Goal: Information Seeking & Learning: Learn about a topic

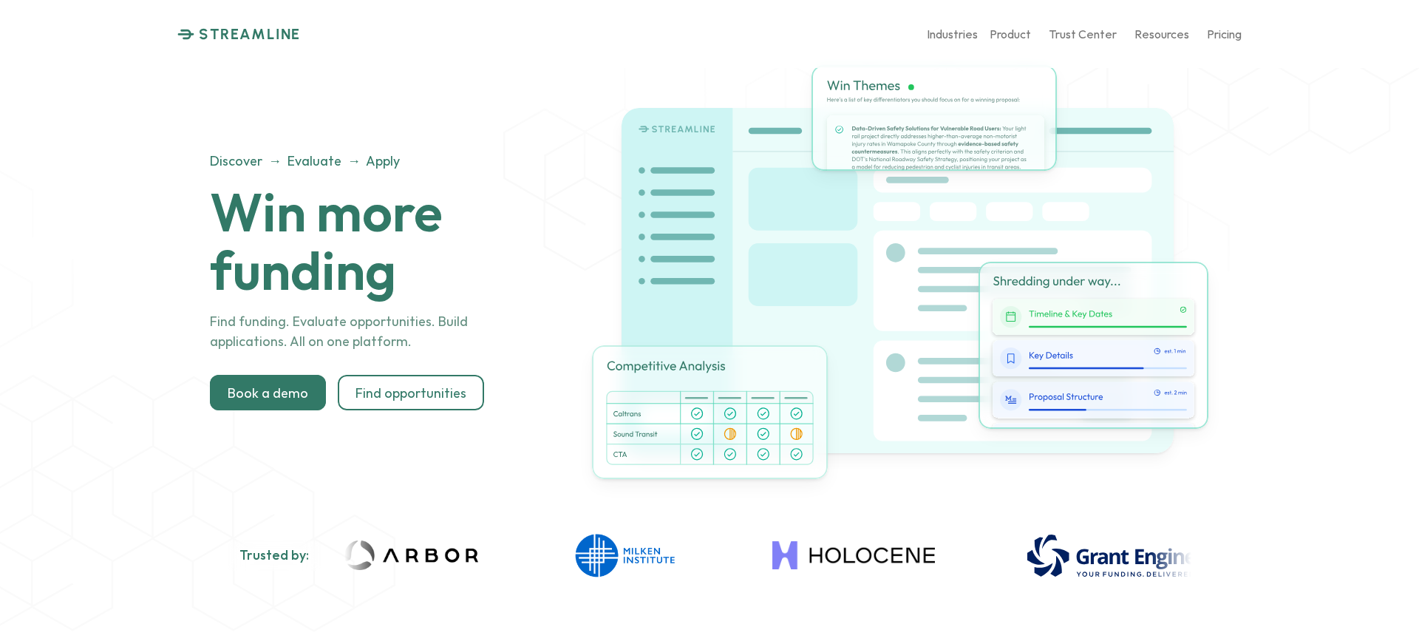
click at [276, 33] on p "STREAMLINE" at bounding box center [250, 34] width 102 height 18
click at [958, 205] on p "Workforce" at bounding box center [944, 206] width 57 height 14
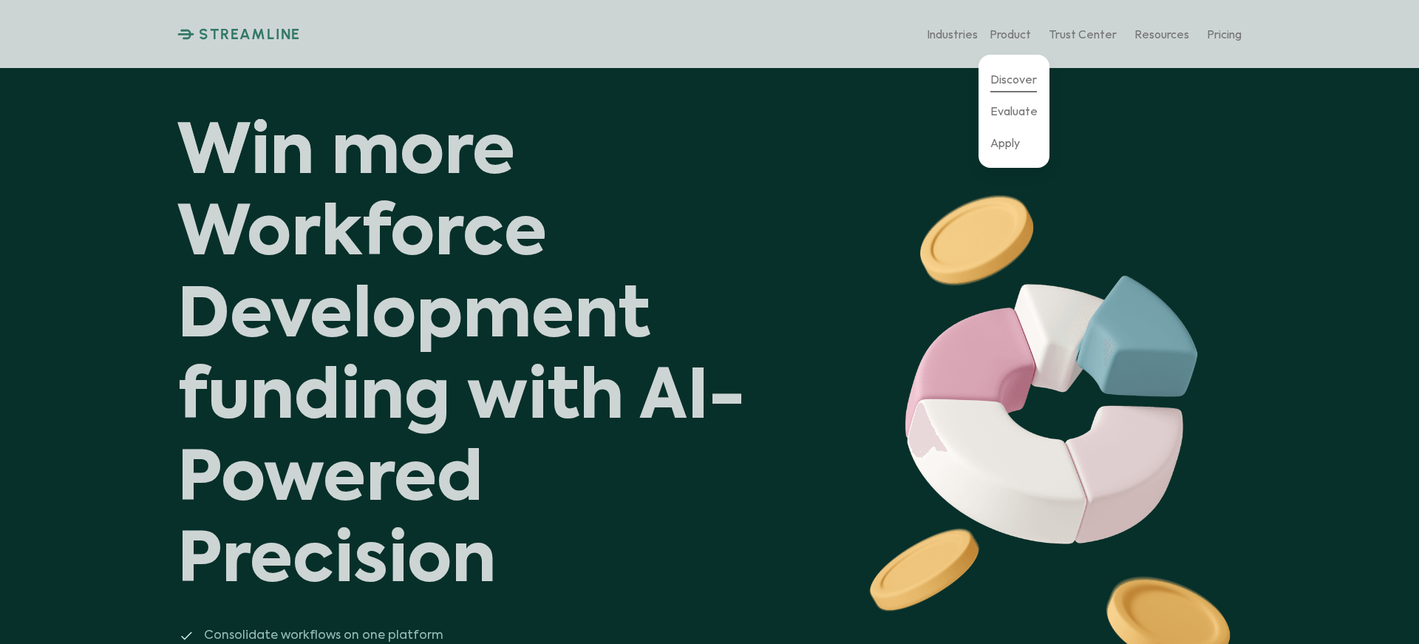
click at [1021, 82] on p "Discover" at bounding box center [1013, 79] width 47 height 14
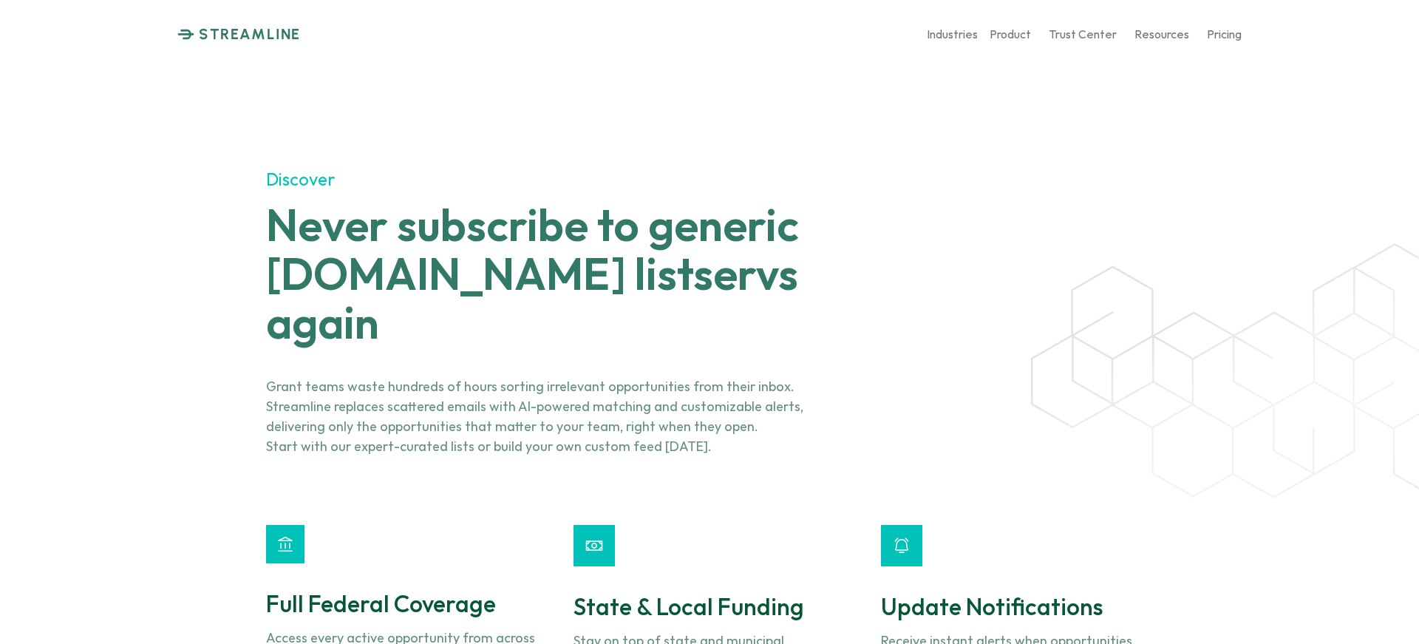
scroll to position [1546, 0]
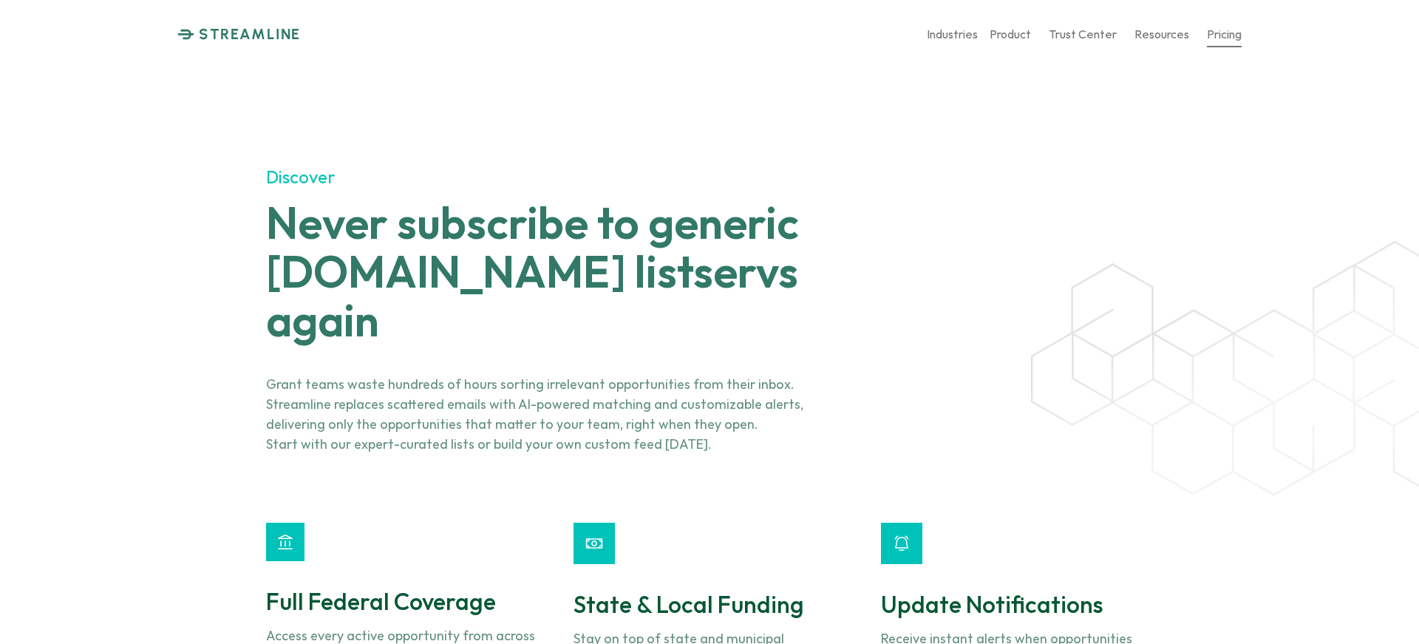
click at [1232, 35] on p "Pricing" at bounding box center [1223, 34] width 35 height 14
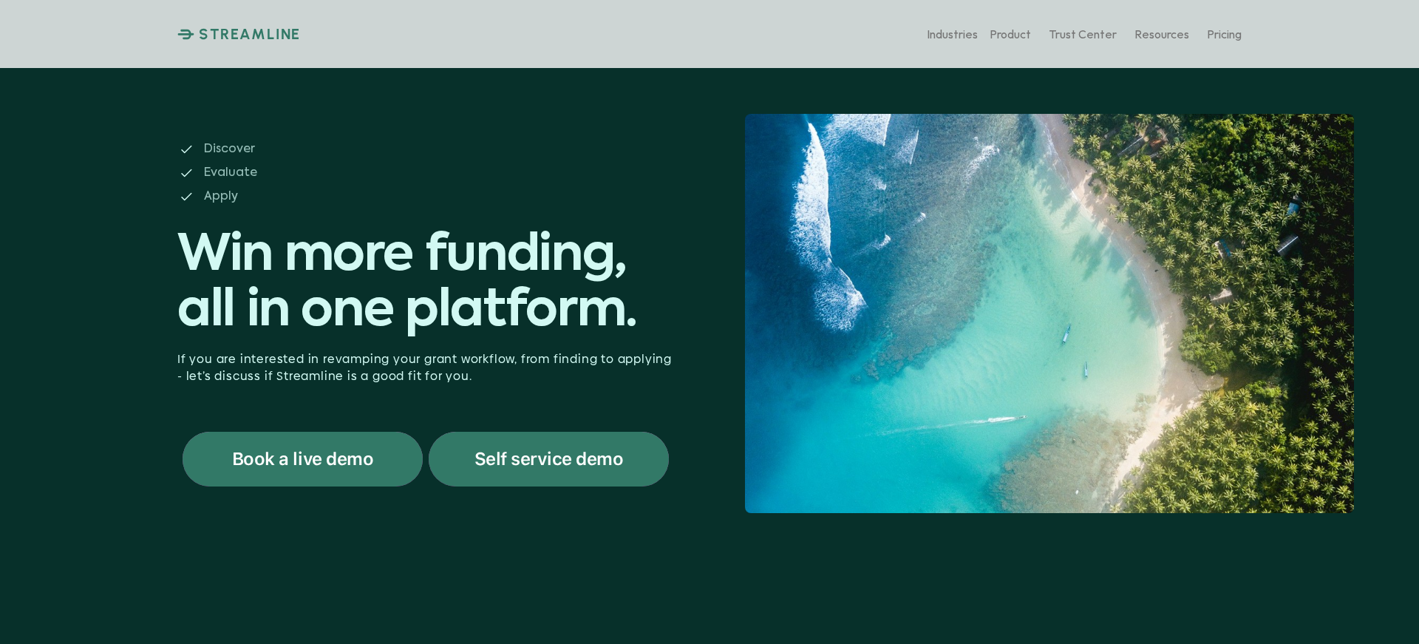
click at [258, 30] on p "STREAMLINE" at bounding box center [250, 34] width 102 height 18
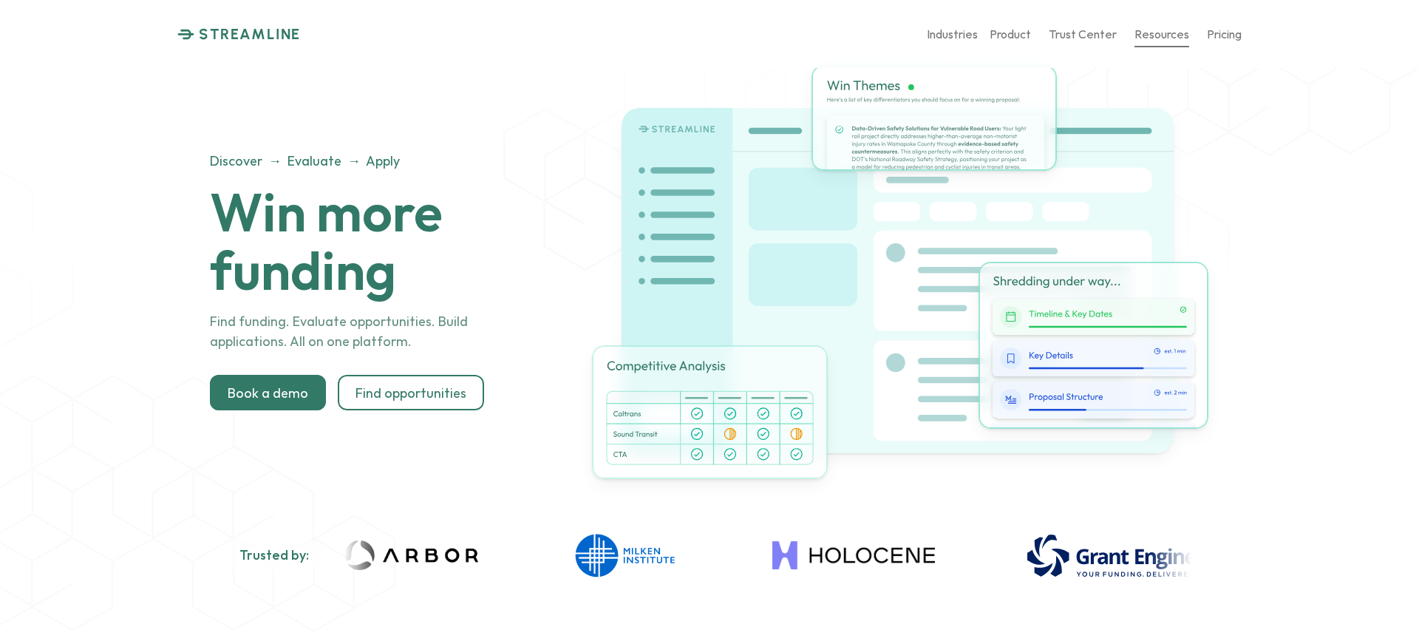
click at [1172, 35] on p "Resources" at bounding box center [1161, 34] width 55 height 14
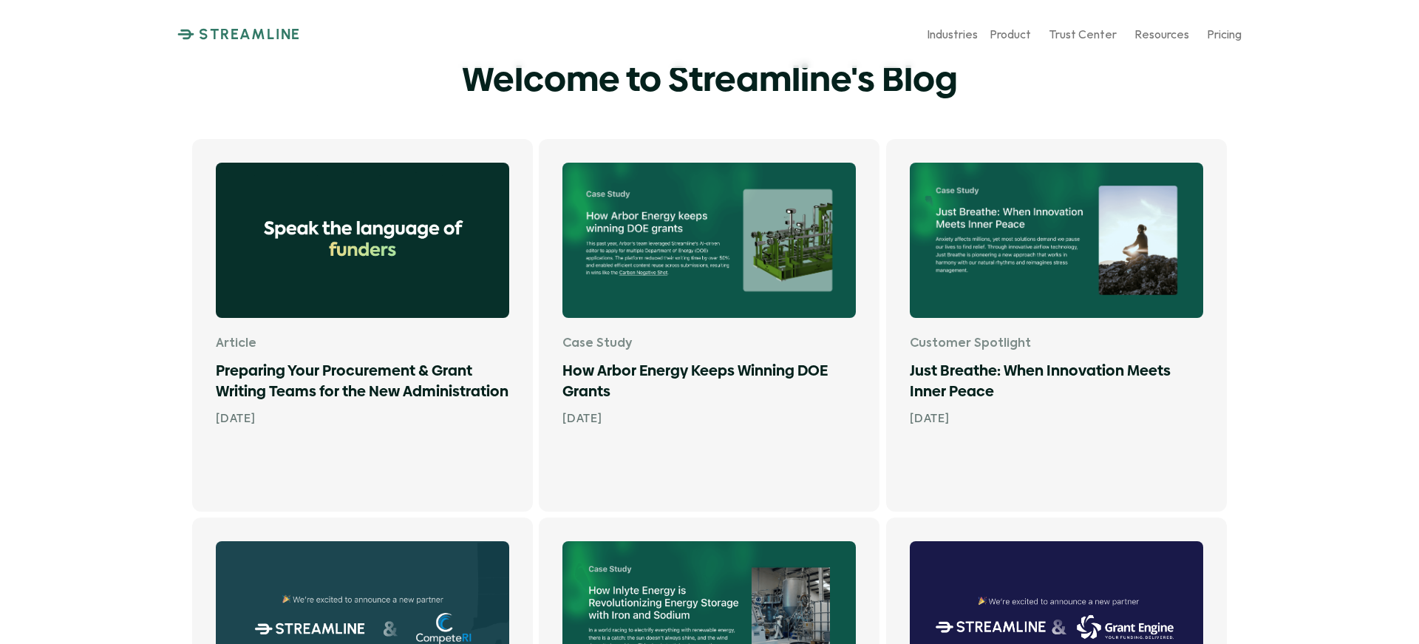
scroll to position [106, 0]
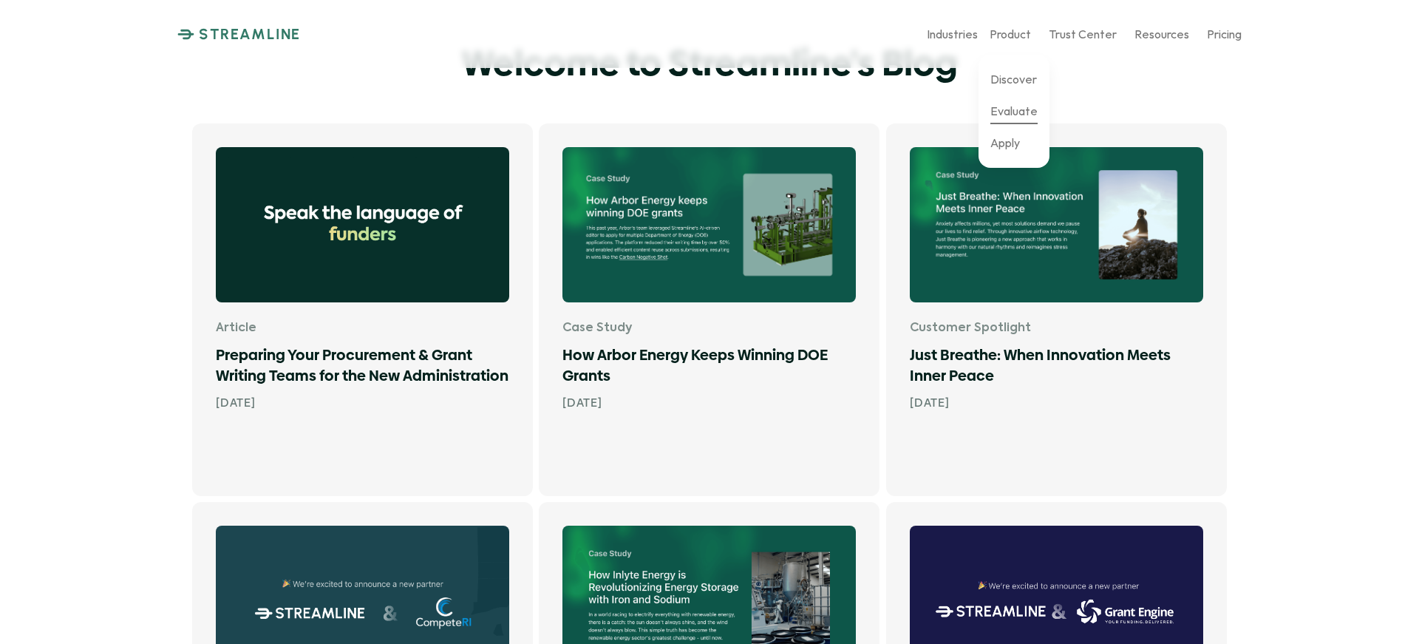
click at [1023, 115] on p "Evaluate" at bounding box center [1013, 110] width 47 height 14
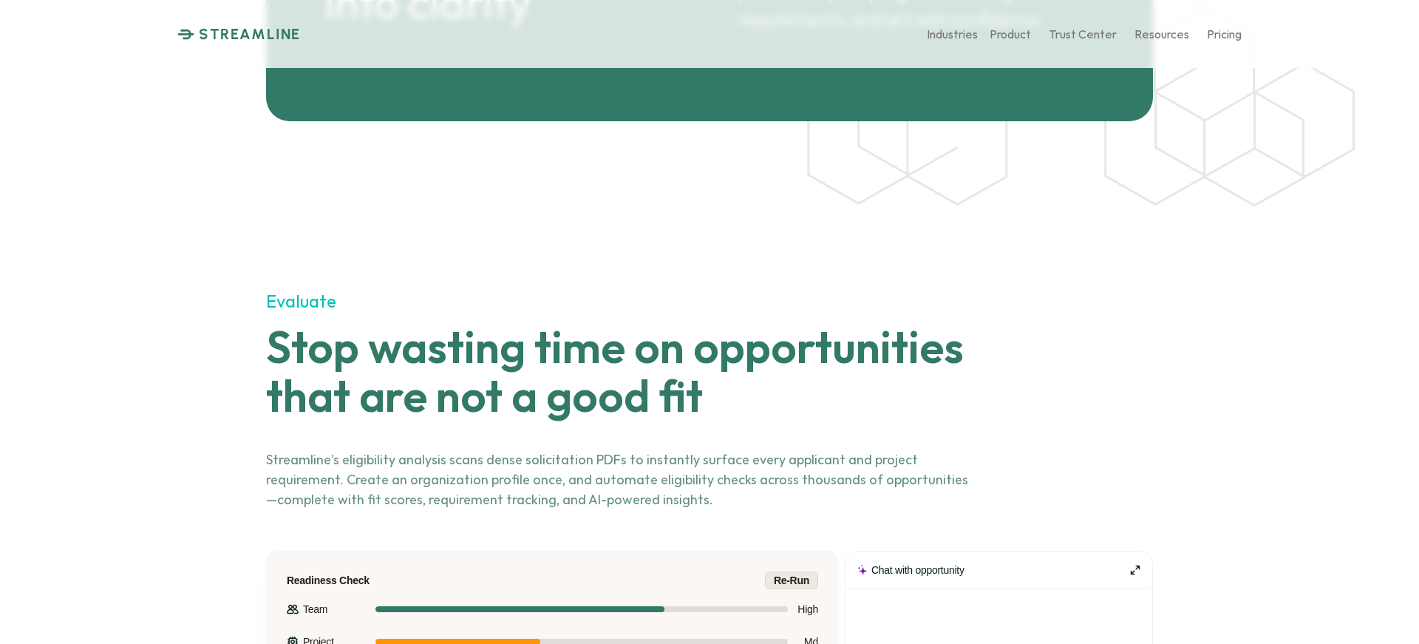
scroll to position [2820, 0]
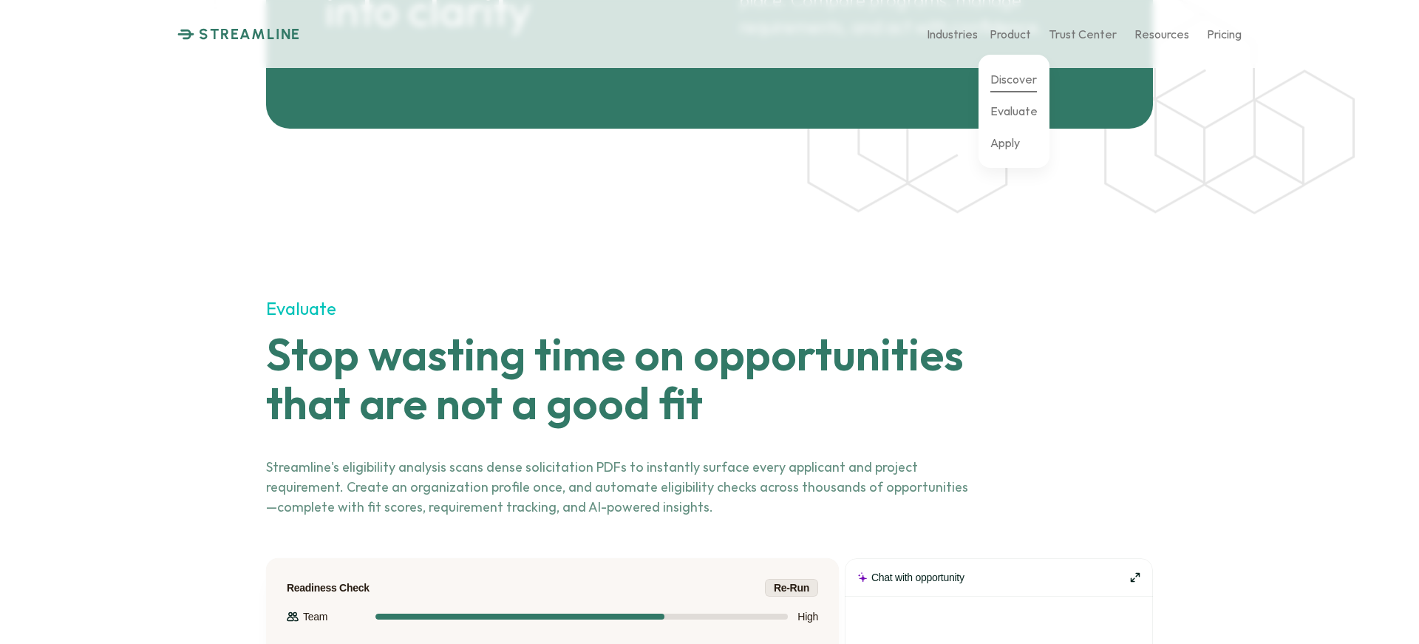
click at [1020, 77] on p "Discover" at bounding box center [1013, 79] width 47 height 14
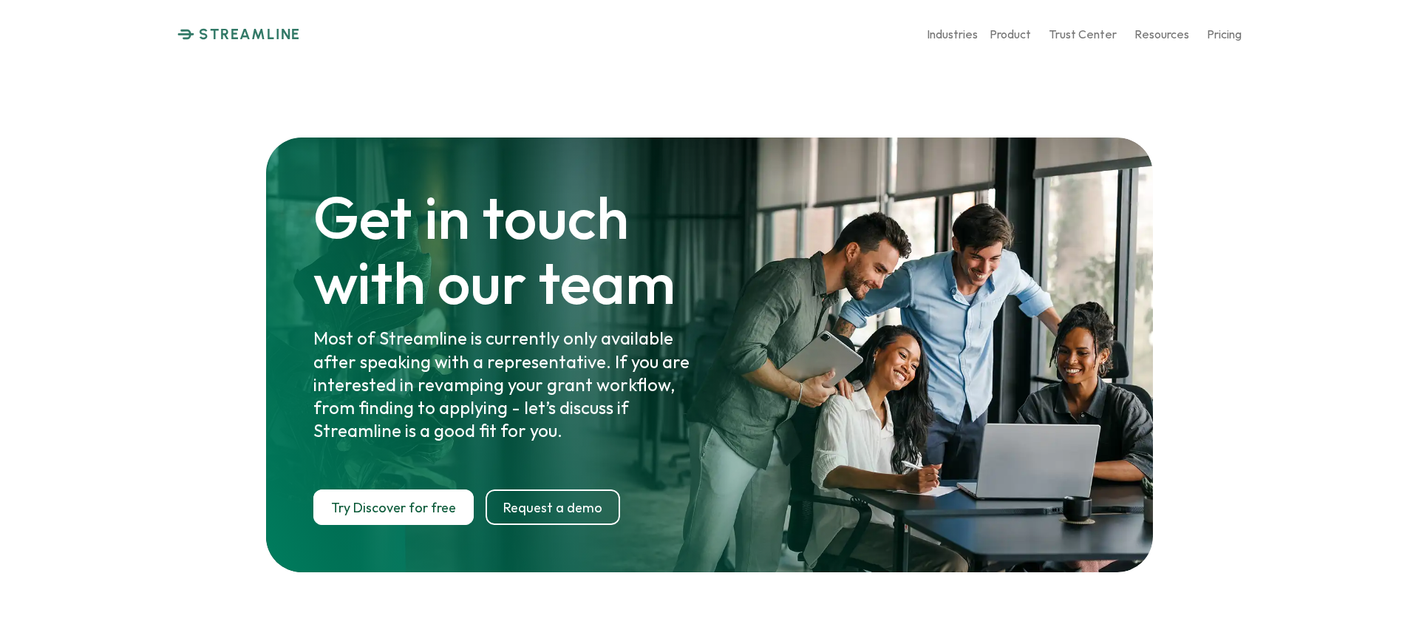
scroll to position [7127, 0]
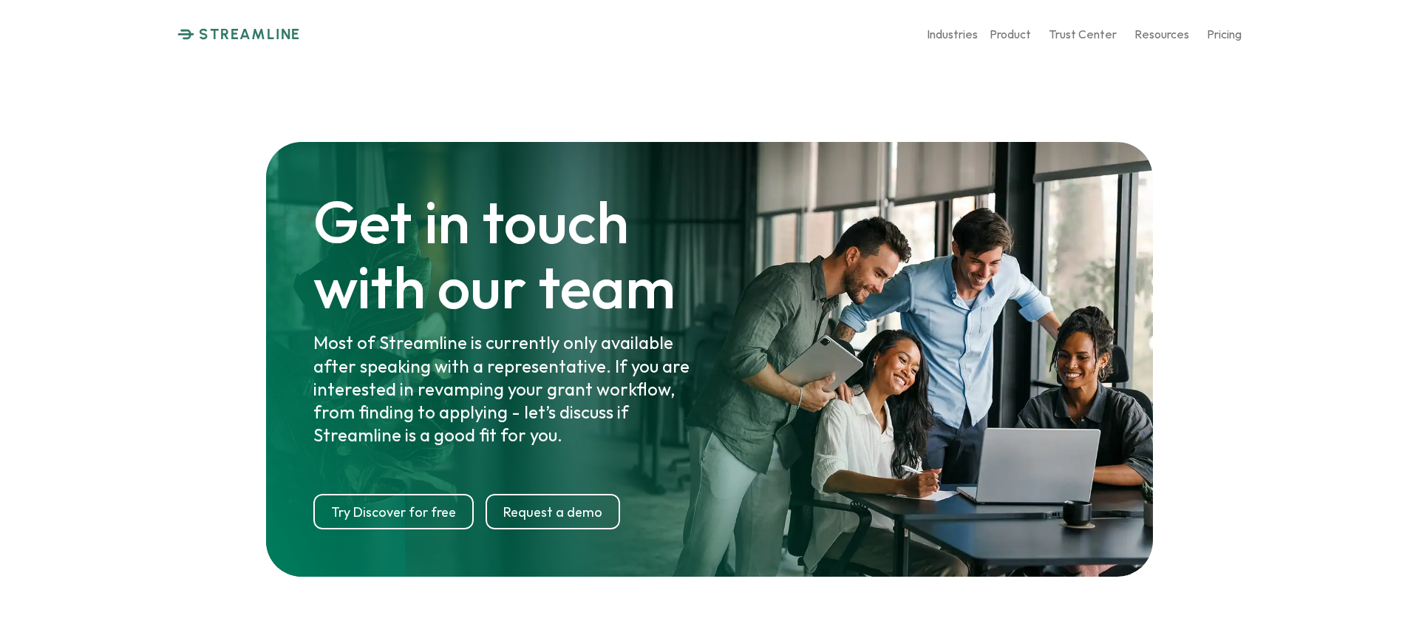
click at [397, 504] on p "Try Discover for free" at bounding box center [393, 512] width 125 height 16
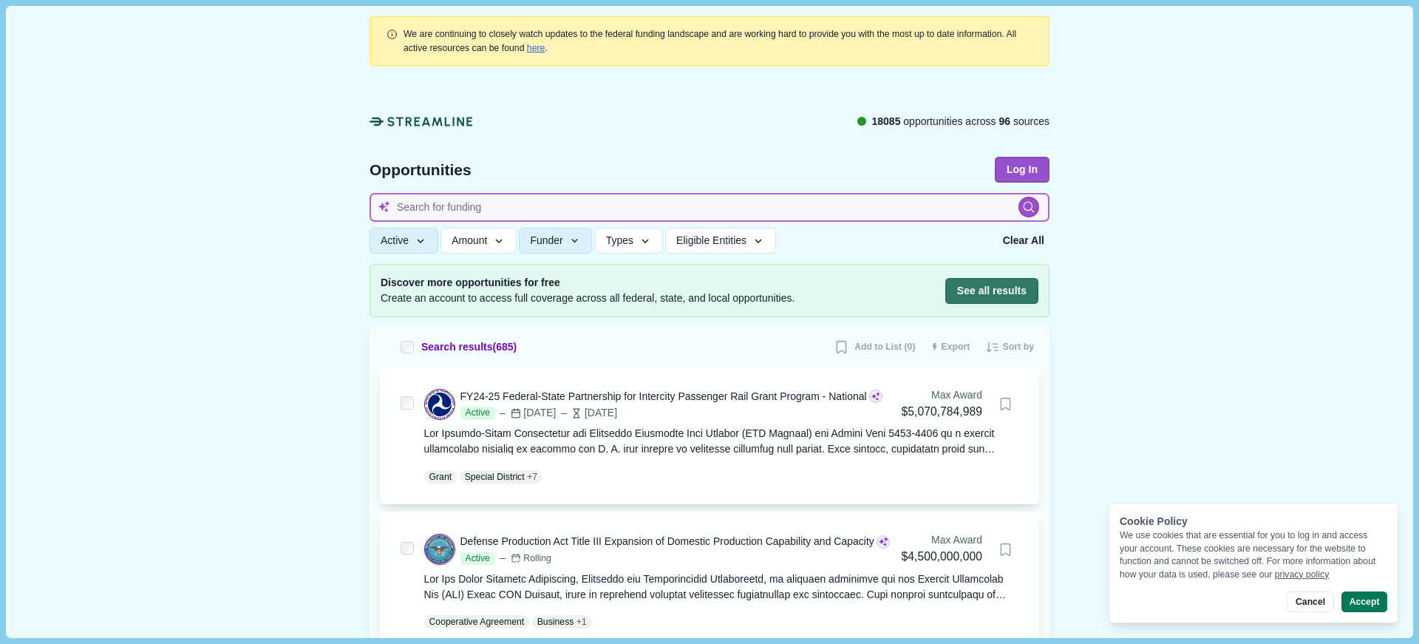
click at [731, 205] on input at bounding box center [709, 207] width 680 height 29
click at [1031, 171] on button "Log In" at bounding box center [1021, 170] width 55 height 26
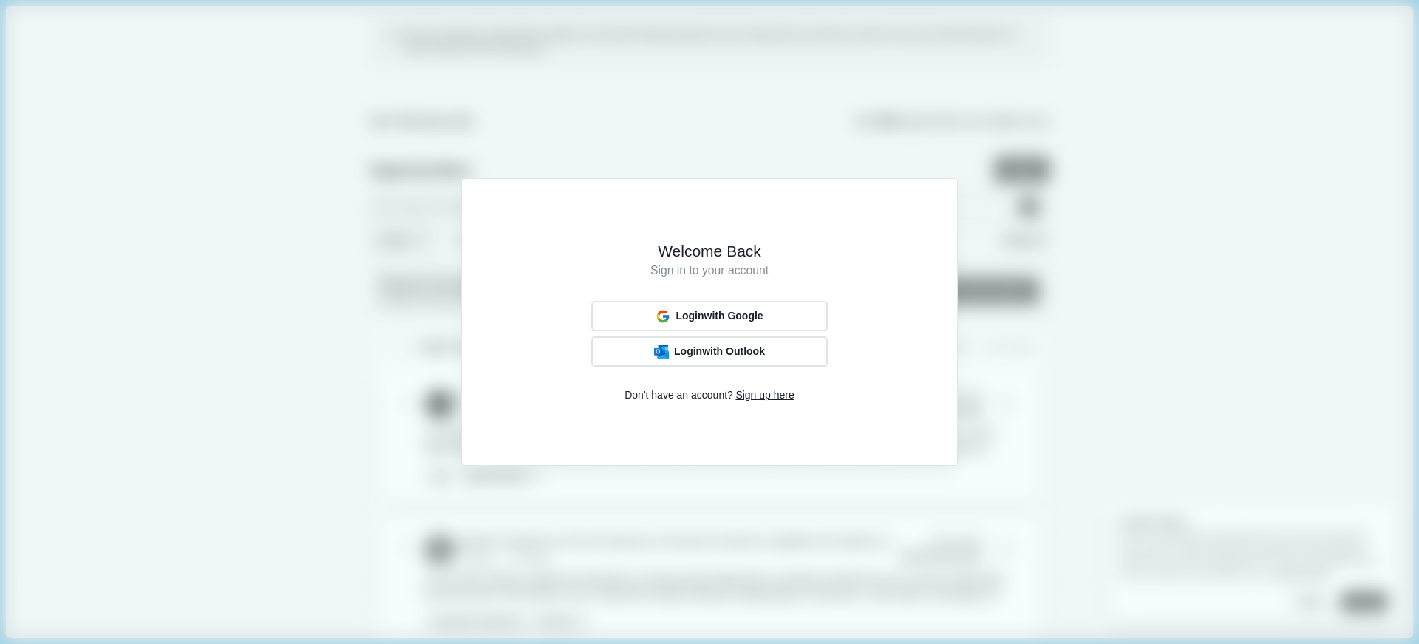
click at [777, 395] on span "Sign up here" at bounding box center [764, 395] width 58 height 16
click at [751, 349] on span "Sign up with Outlook" at bounding box center [718, 352] width 95 height 12
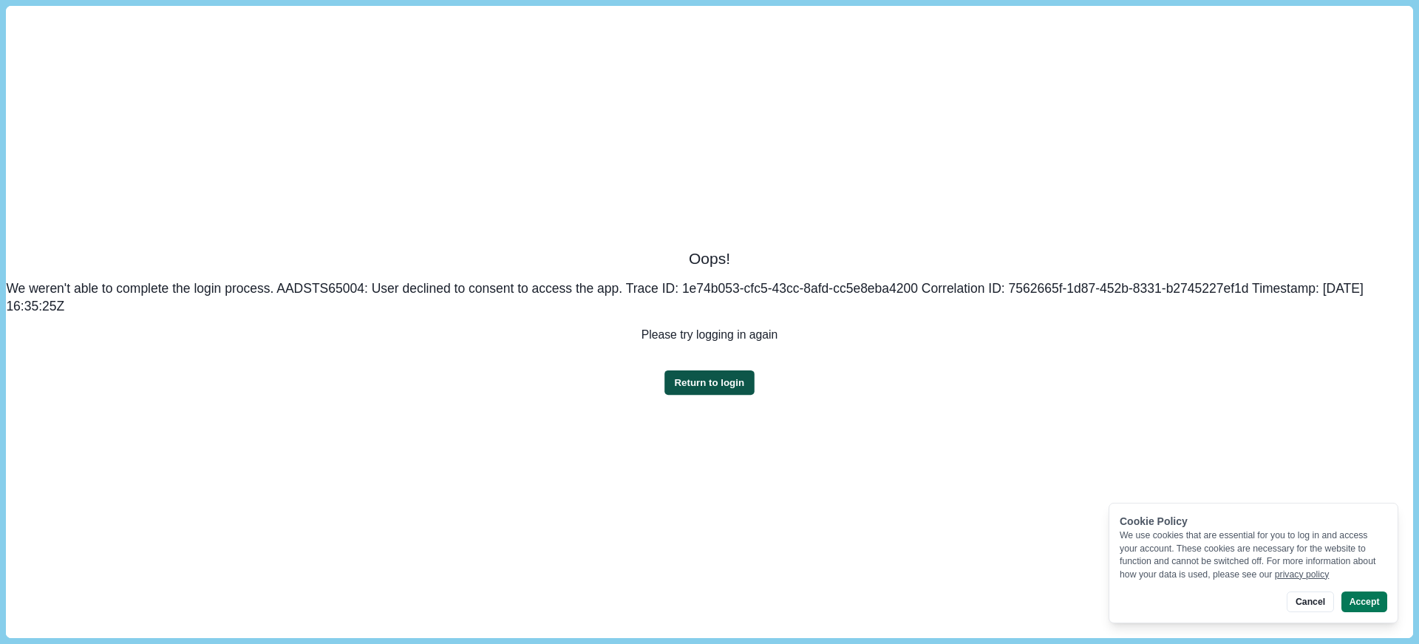
click at [734, 383] on button "Return to login" at bounding box center [708, 382] width 89 height 24
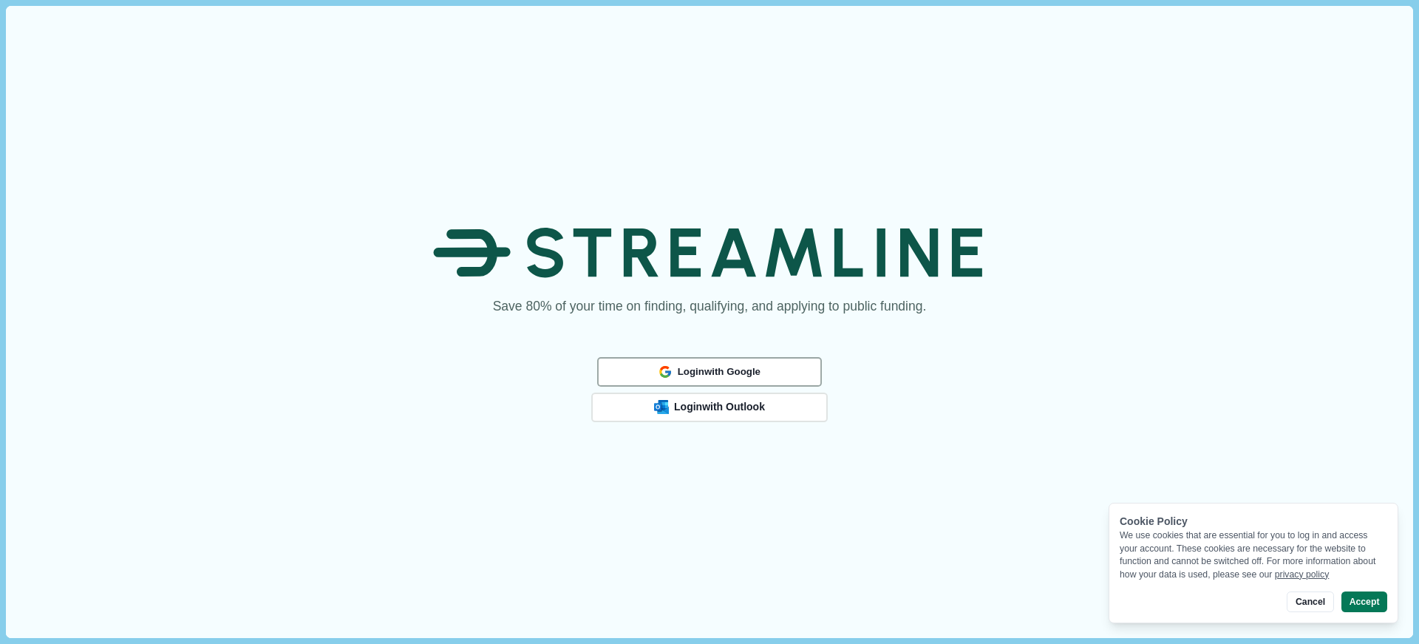
click at [753, 374] on span "Login with Google" at bounding box center [718, 372] width 83 height 12
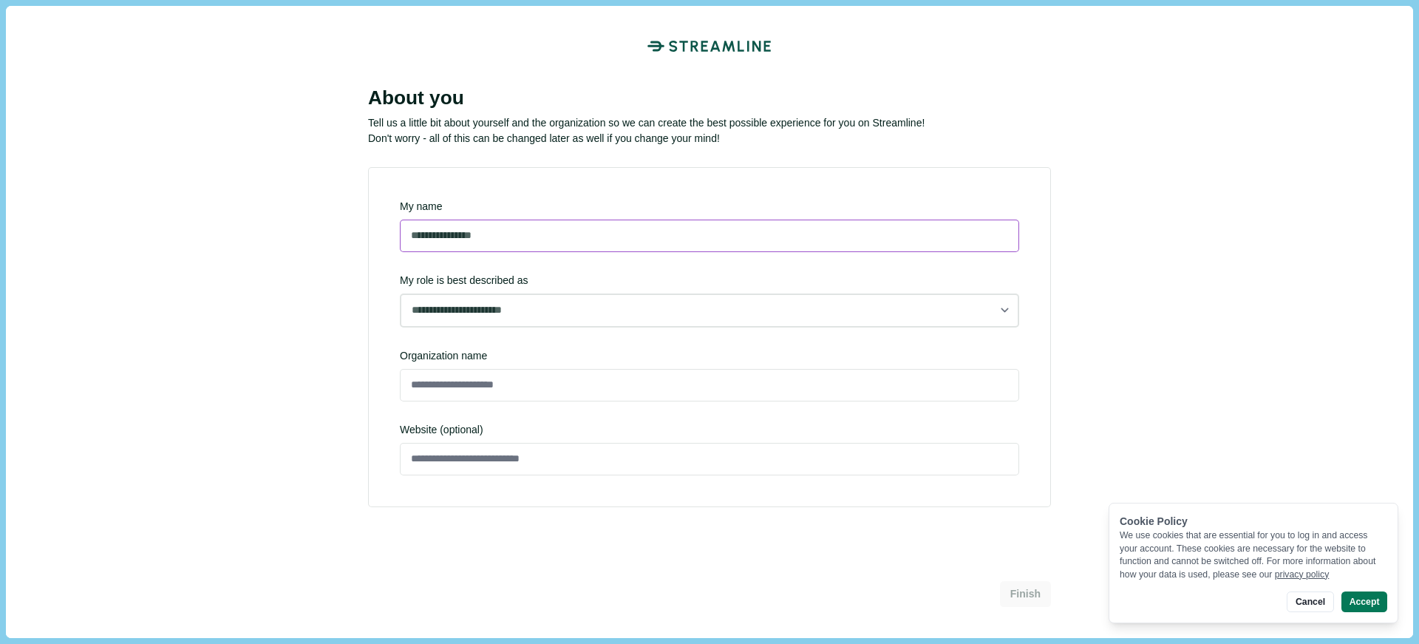
click at [651, 242] on input "**********" at bounding box center [709, 235] width 619 height 33
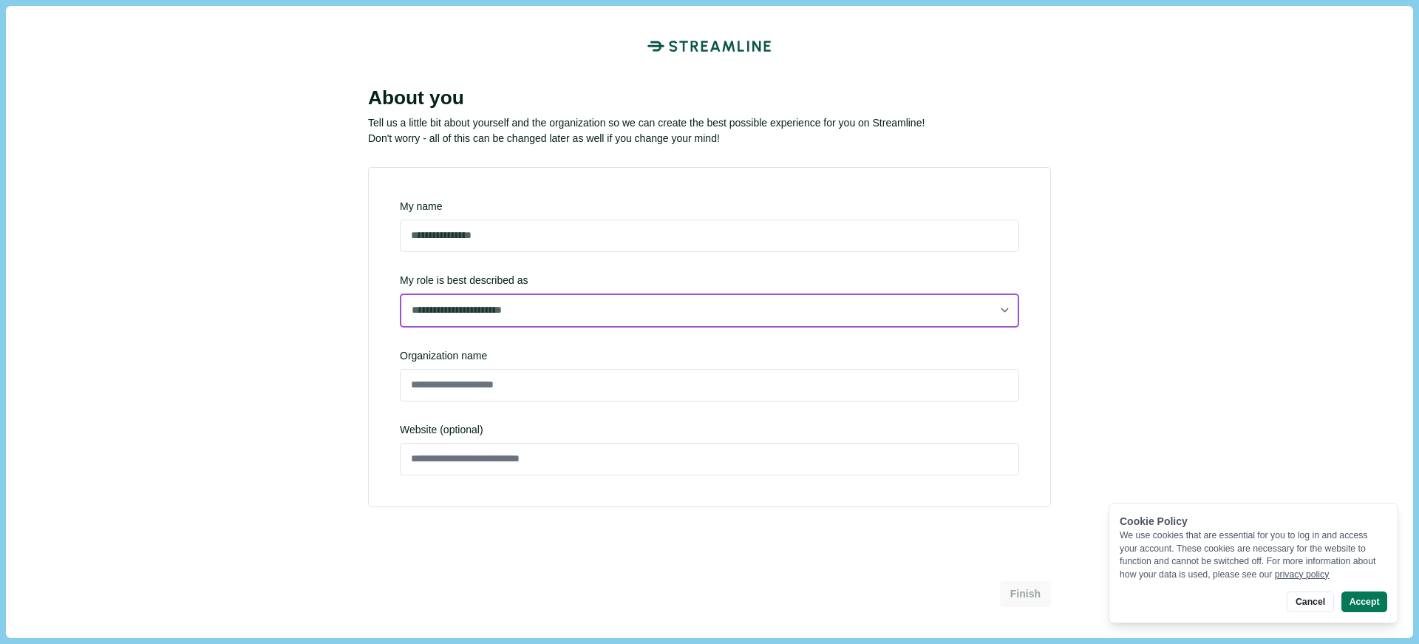
click at [625, 305] on select "**********" at bounding box center [709, 310] width 619 height 34
click at [400, 326] on select "**********" at bounding box center [709, 310] width 619 height 34
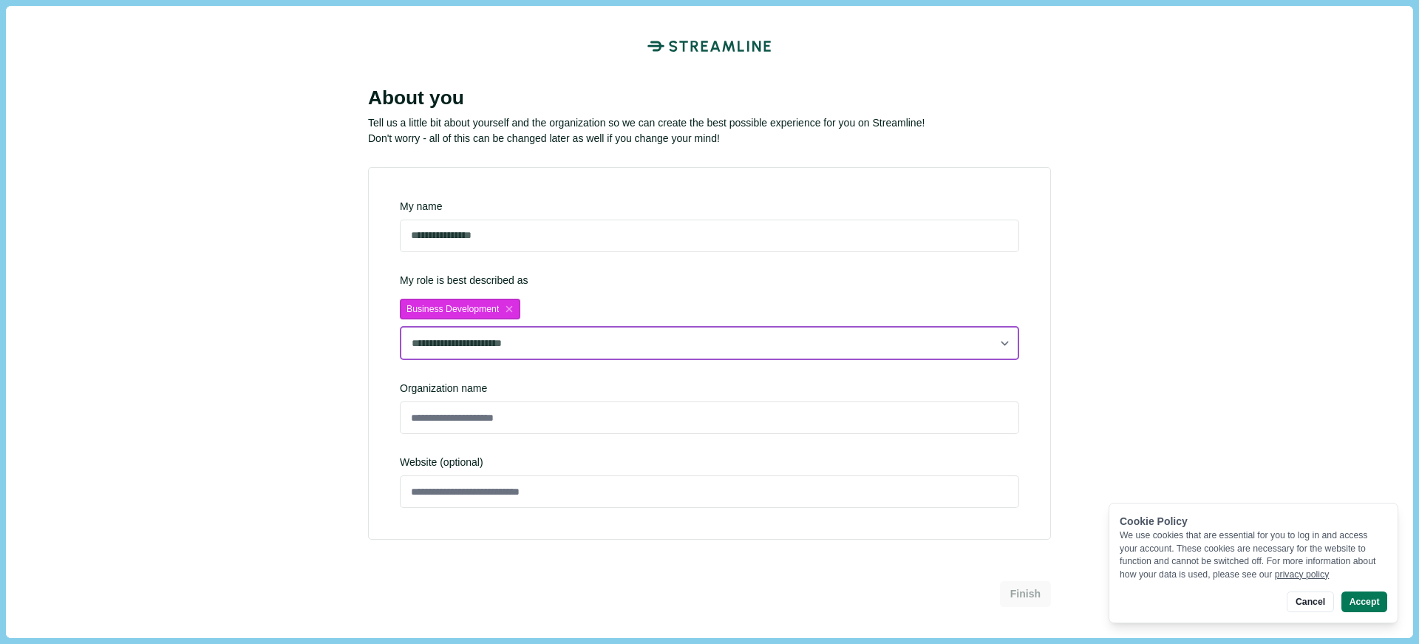
click at [1003, 341] on select "**********" at bounding box center [709, 343] width 619 height 34
click at [400, 326] on select "**********" at bounding box center [709, 343] width 619 height 34
click at [1005, 344] on select "**********" at bounding box center [709, 343] width 619 height 34
click at [400, 326] on select "**********" at bounding box center [709, 343] width 619 height 34
select select "**********"
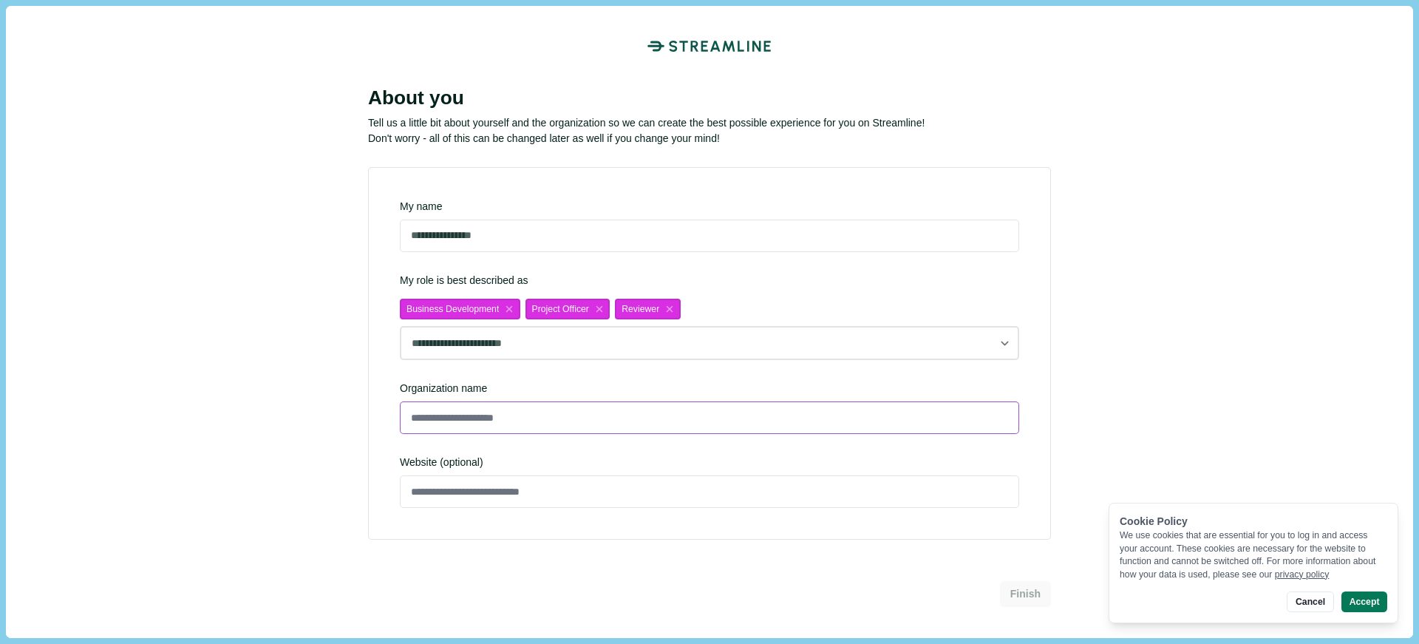
click at [884, 423] on input at bounding box center [709, 417] width 619 height 33
type input "**********"
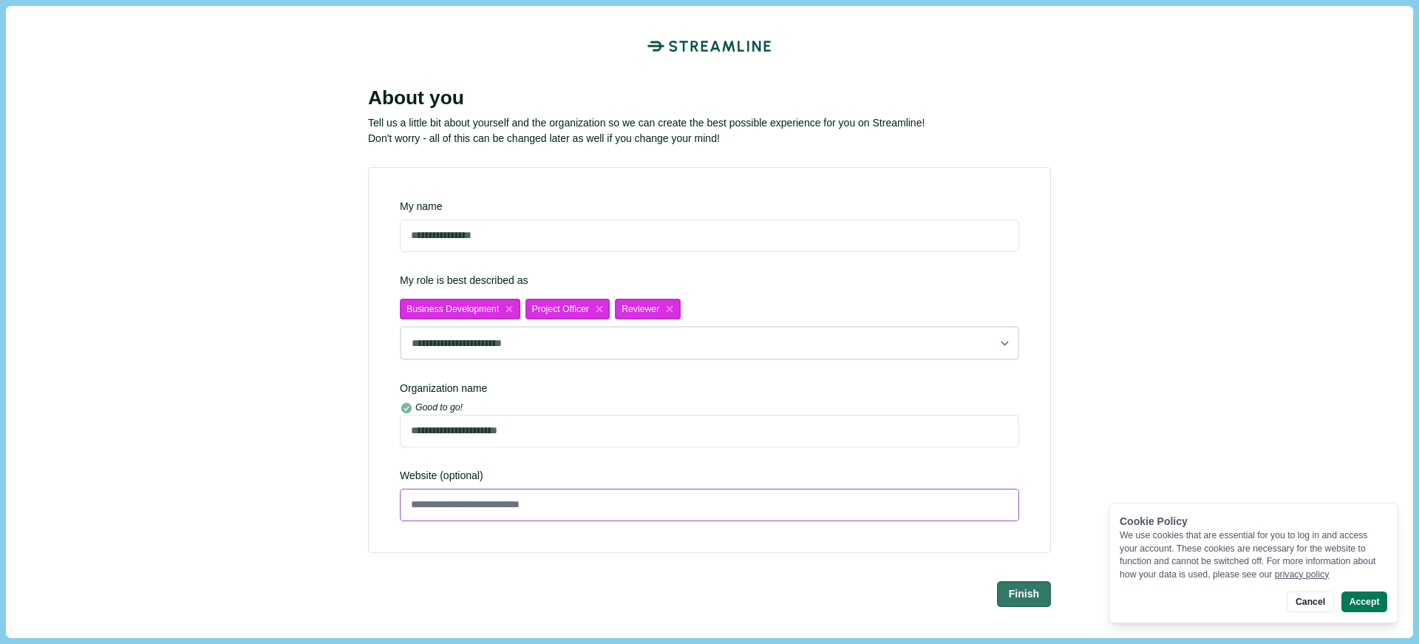
click at [611, 502] on input at bounding box center [709, 504] width 619 height 33
click at [1021, 596] on button "Finish" at bounding box center [1024, 593] width 52 height 24
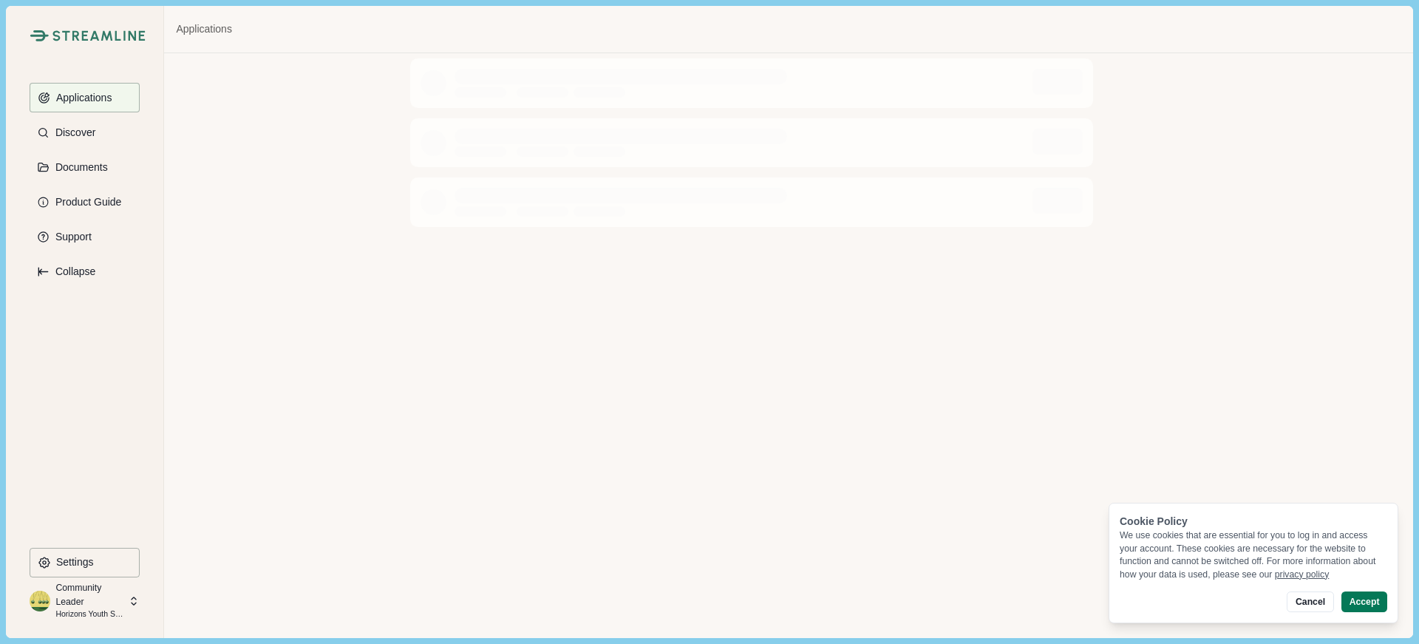
click at [641, 505] on div at bounding box center [788, 345] width 1248 height 584
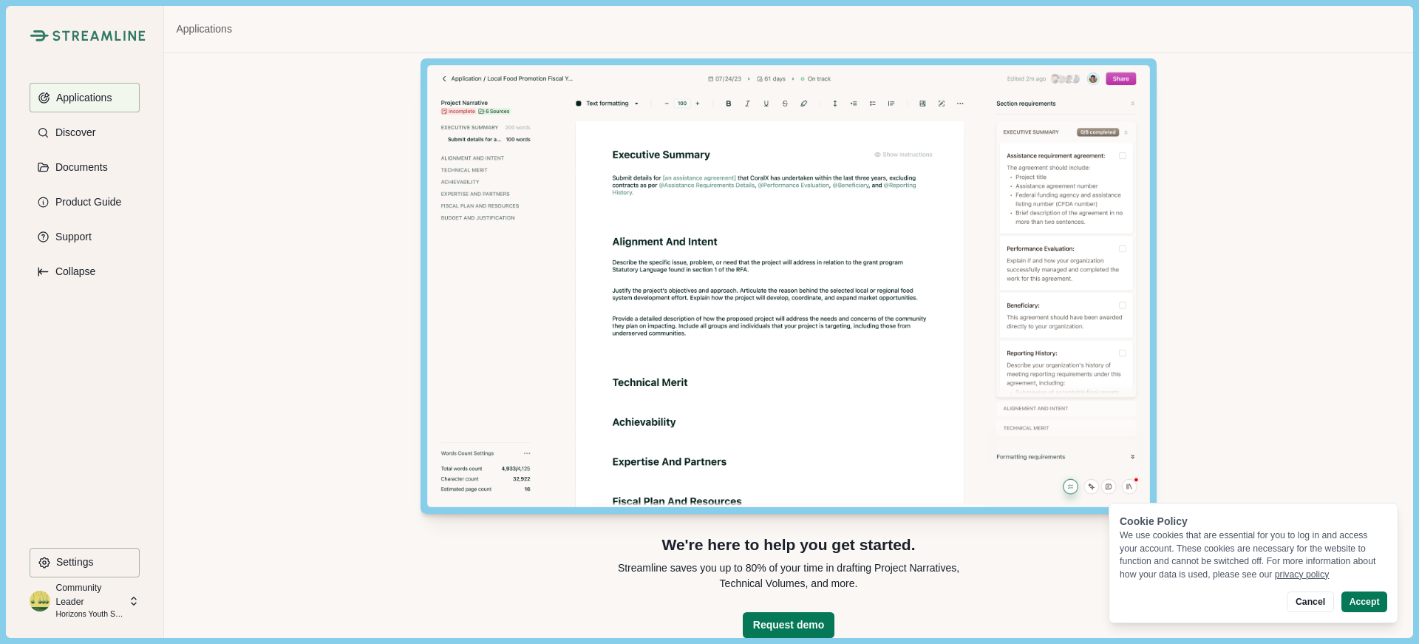
click at [1365, 598] on button "Accept" at bounding box center [1364, 601] width 46 height 21
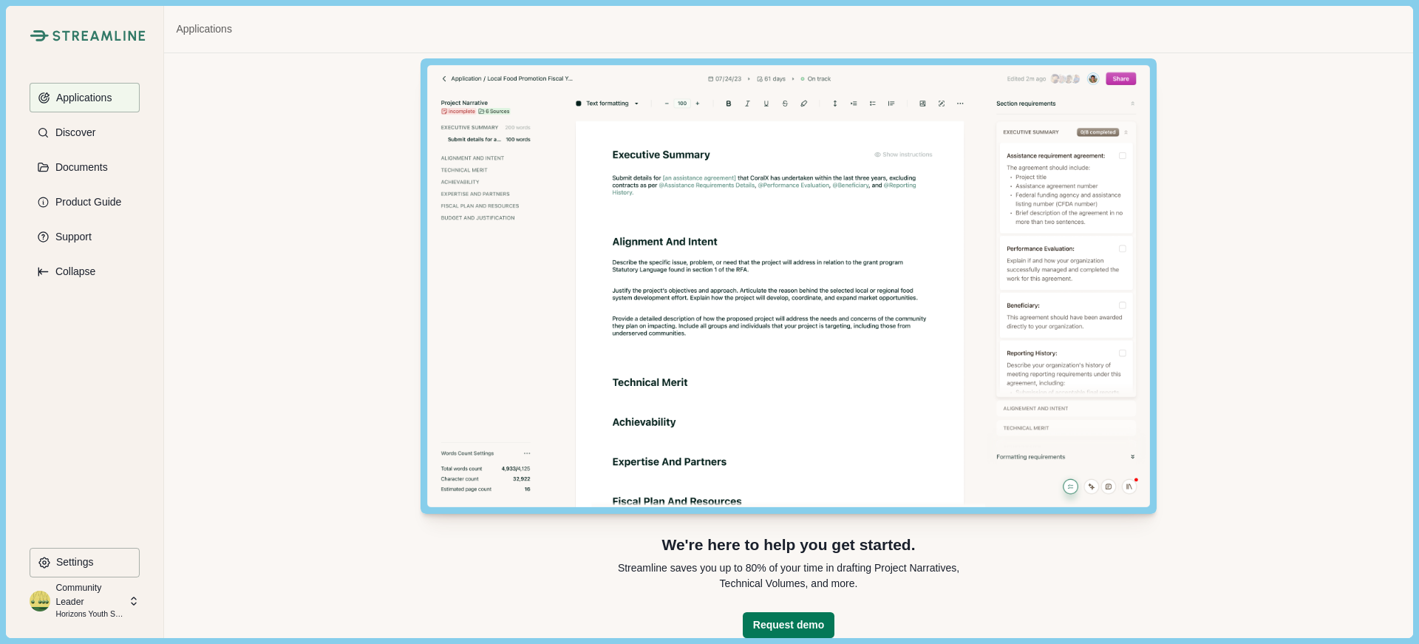
click at [852, 411] on img at bounding box center [788, 285] width 736 height 455
click at [84, 132] on p "Discover" at bounding box center [72, 132] width 45 height 13
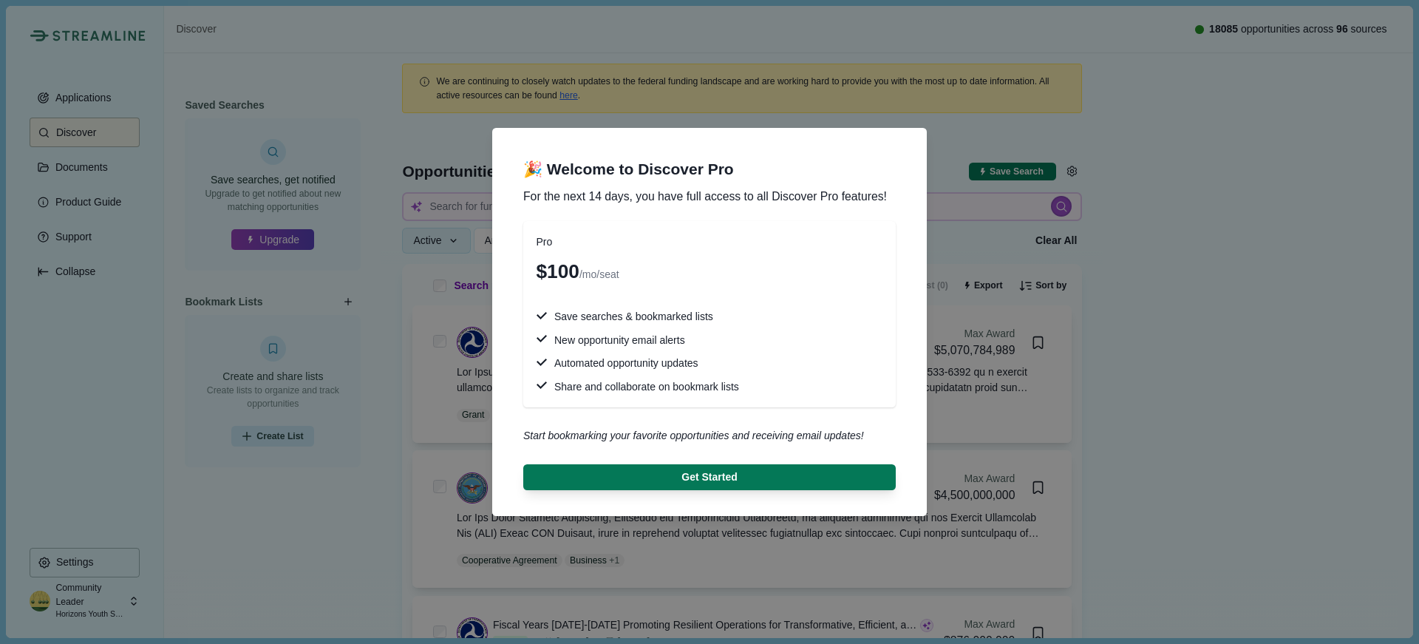
click at [91, 165] on div "🎉 Welcome to Discover Pro For the next 14 days, you have full access to all Dis…" at bounding box center [709, 322] width 1419 height 644
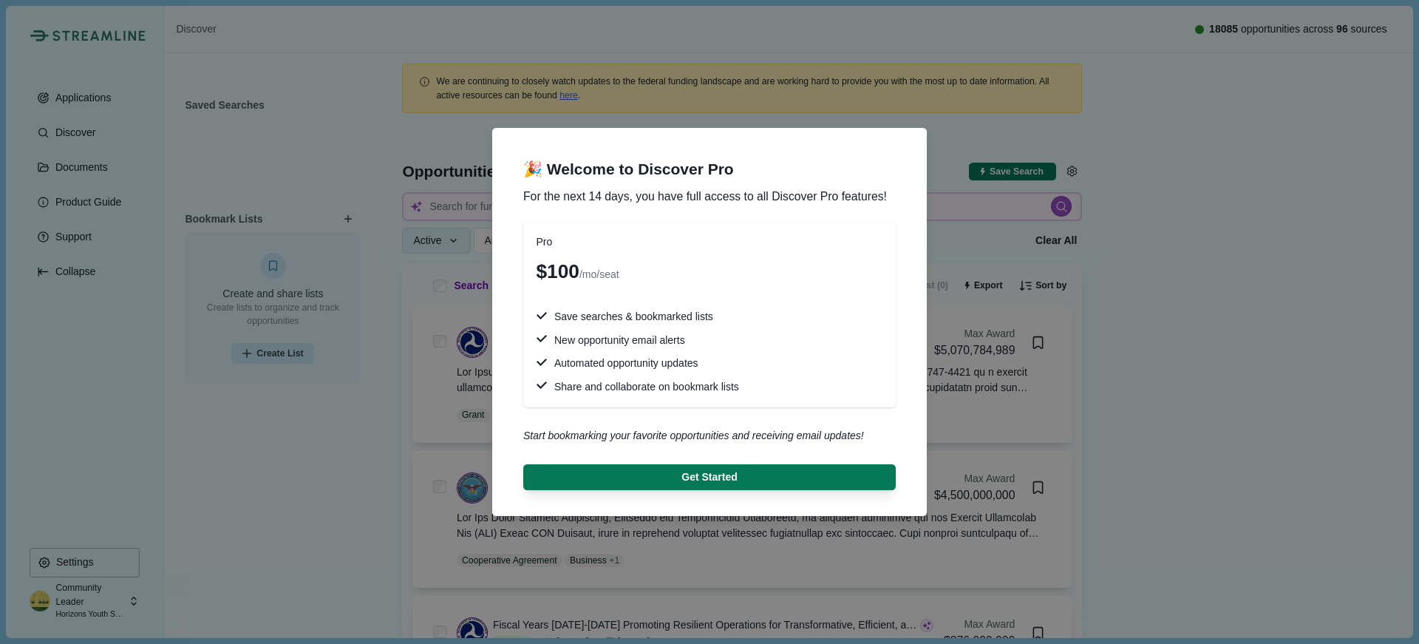
click at [772, 84] on div "🎉 Welcome to Discover Pro For the next 14 days, you have full access to all Dis…" at bounding box center [709, 322] width 1419 height 644
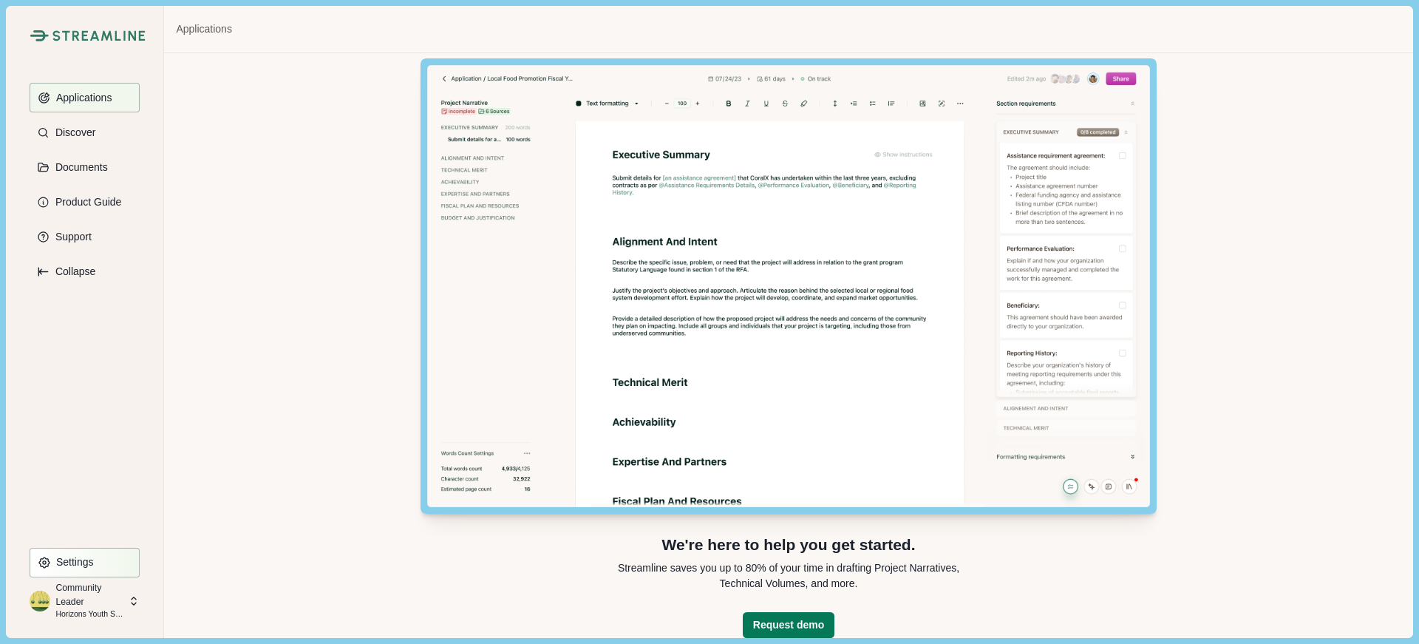
click at [87, 567] on p "Settings" at bounding box center [72, 562] width 43 height 13
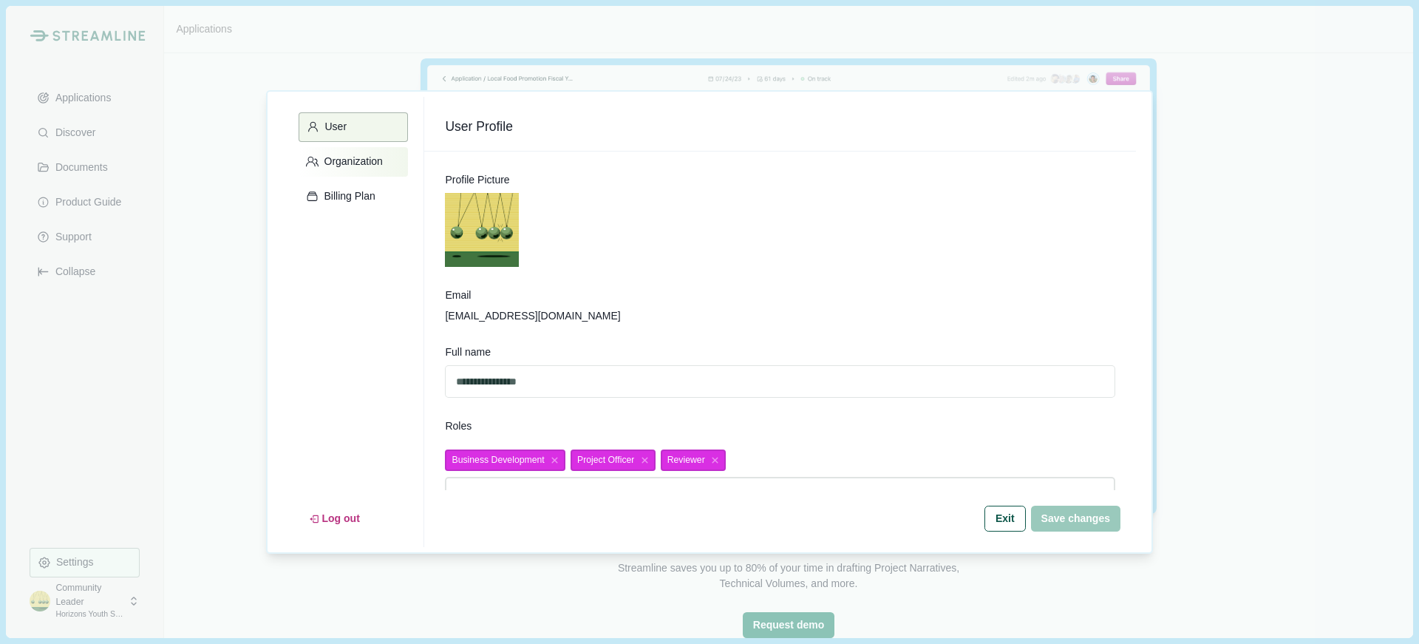
click at [362, 161] on p "Organization" at bounding box center [351, 161] width 64 height 13
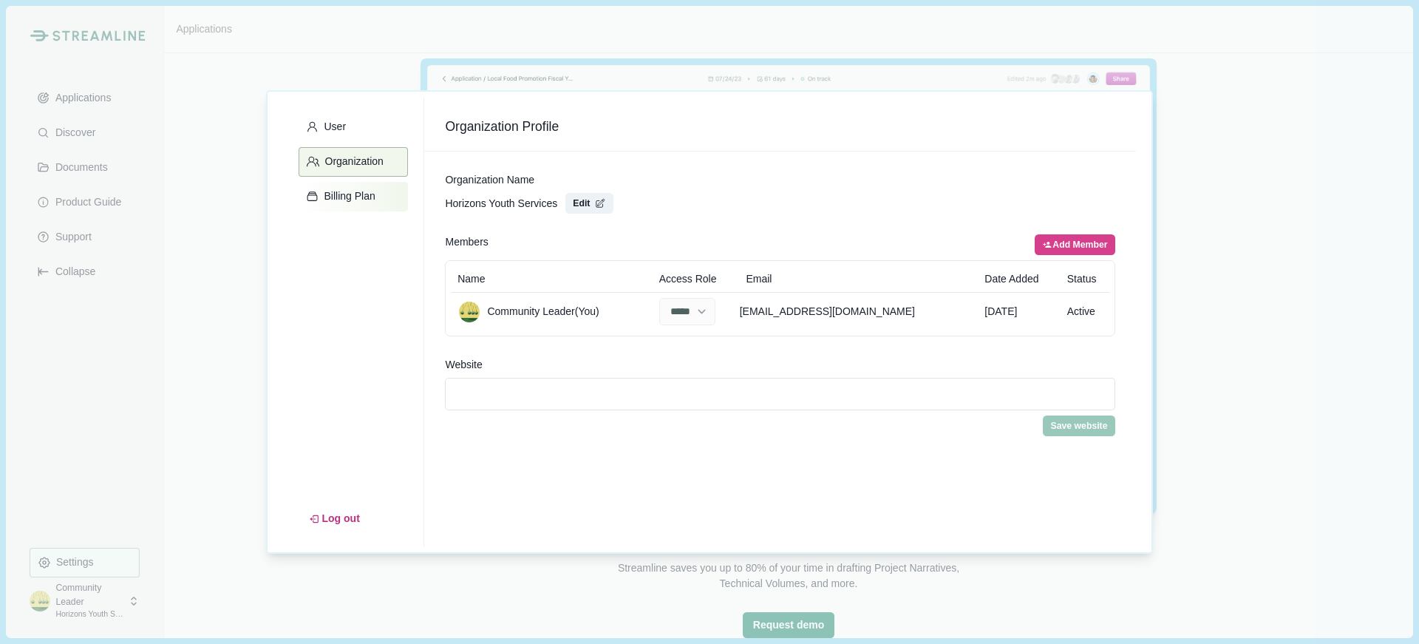
click at [361, 193] on p "Billing Plan" at bounding box center [347, 196] width 56 height 13
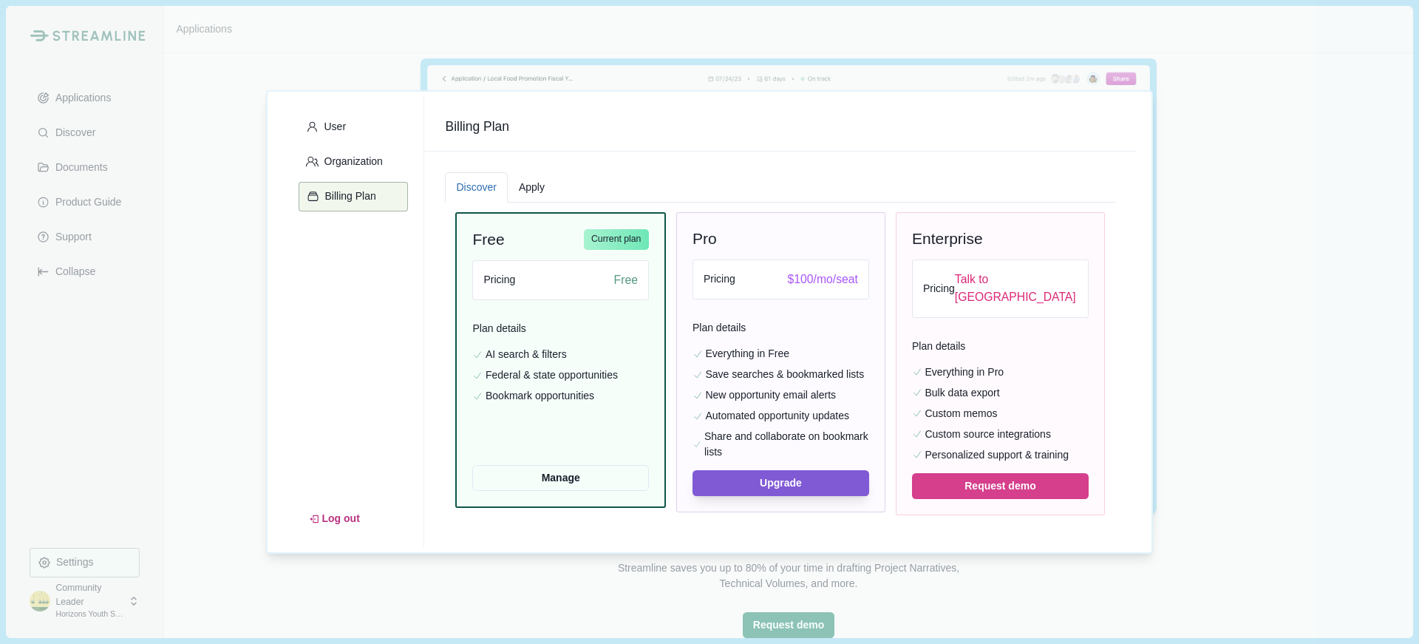
click at [536, 186] on button "Apply" at bounding box center [532, 187] width 48 height 30
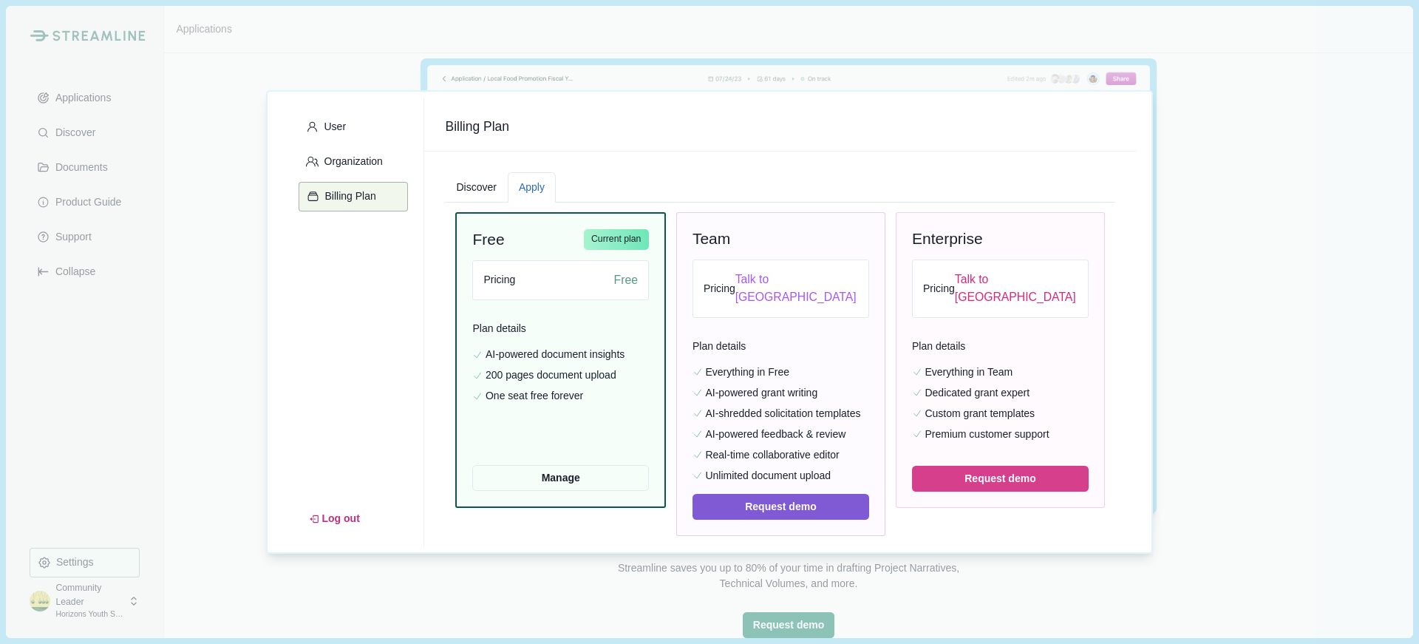
click at [393, 65] on div "User Organization Billing Plan Log out Billing Plan Discover Apply Free Current…" at bounding box center [709, 322] width 1419 height 644
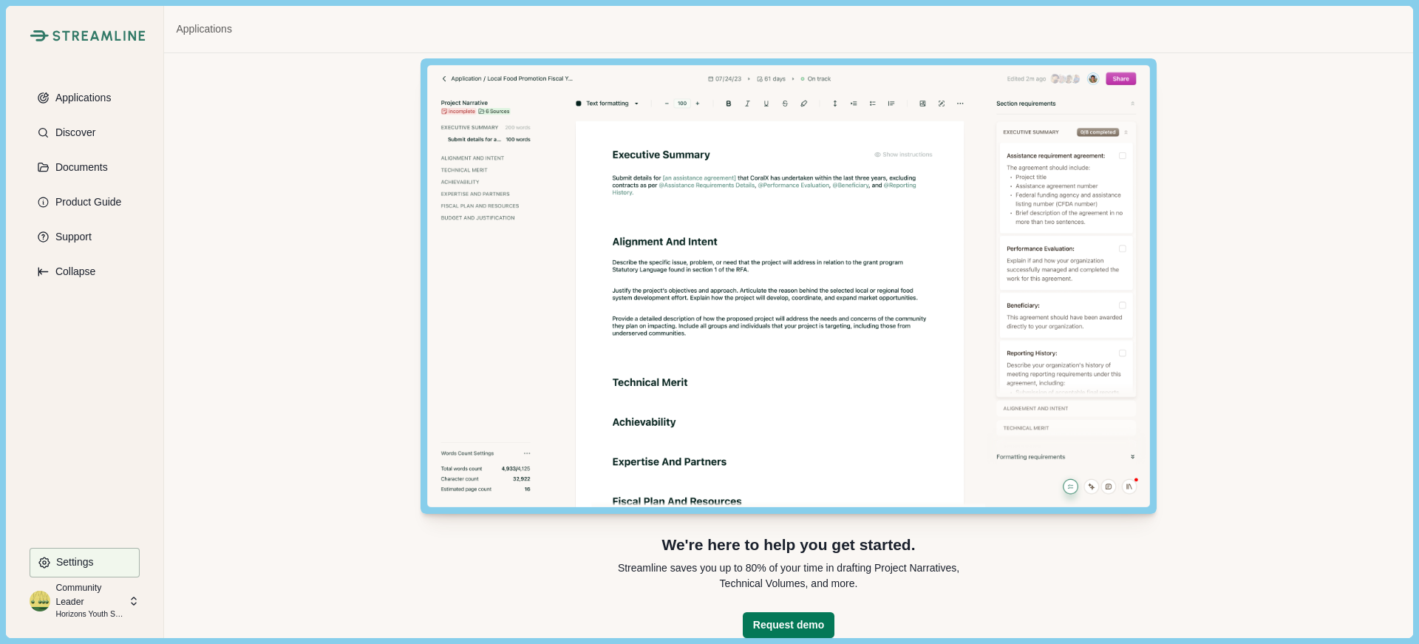
click at [115, 36] on img at bounding box center [98, 35] width 93 height 11
click at [90, 132] on p "Discover" at bounding box center [72, 132] width 45 height 13
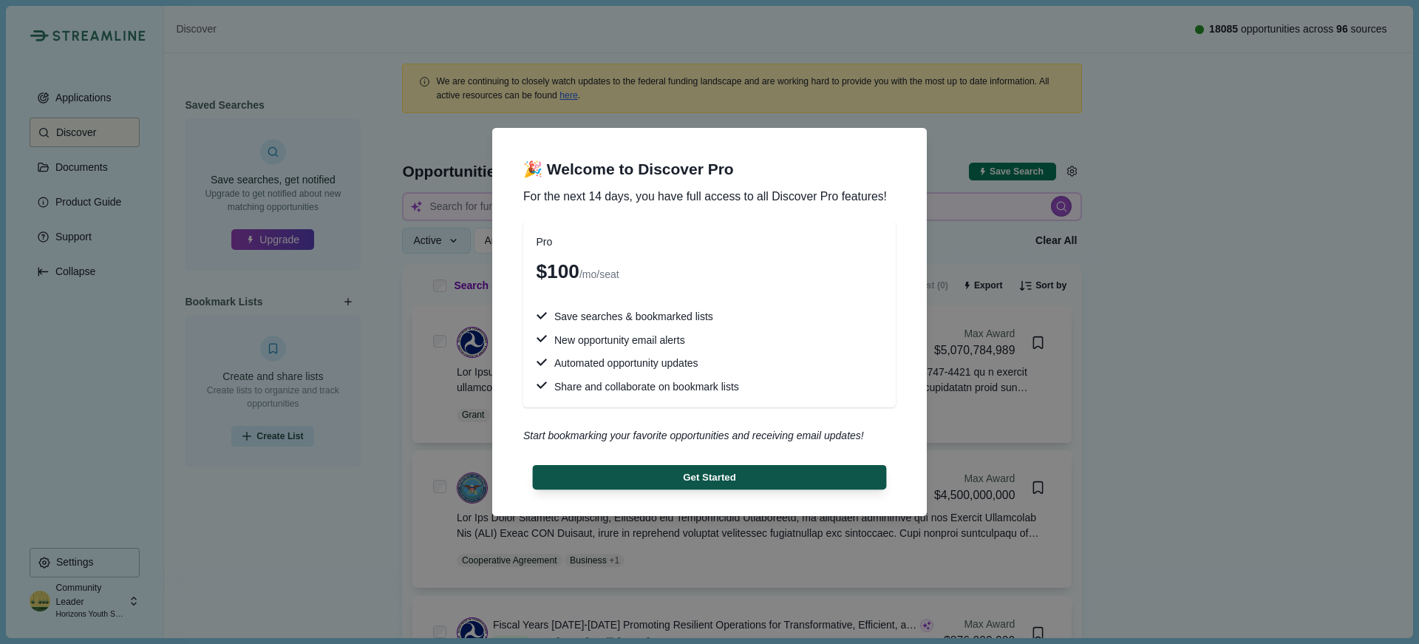
click at [725, 479] on button "Get Started" at bounding box center [710, 477] width 354 height 24
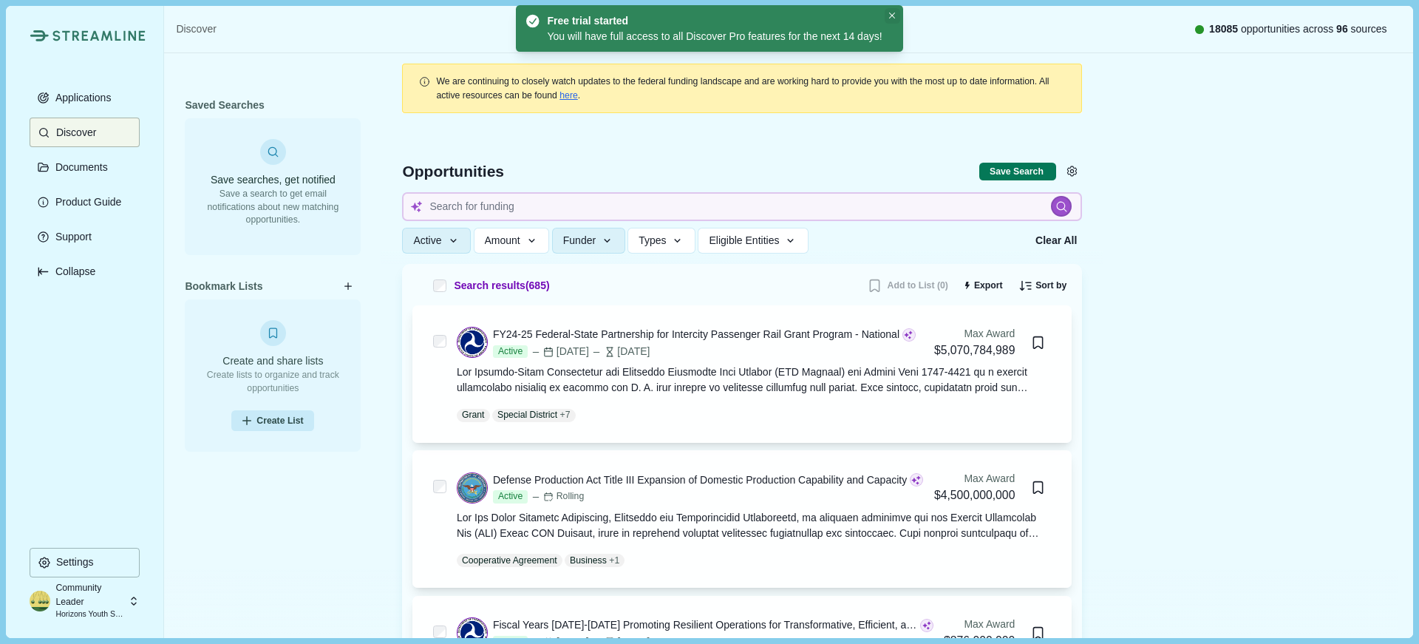
click at [895, 14] on icon "Close" at bounding box center [892, 16] width 7 height 7
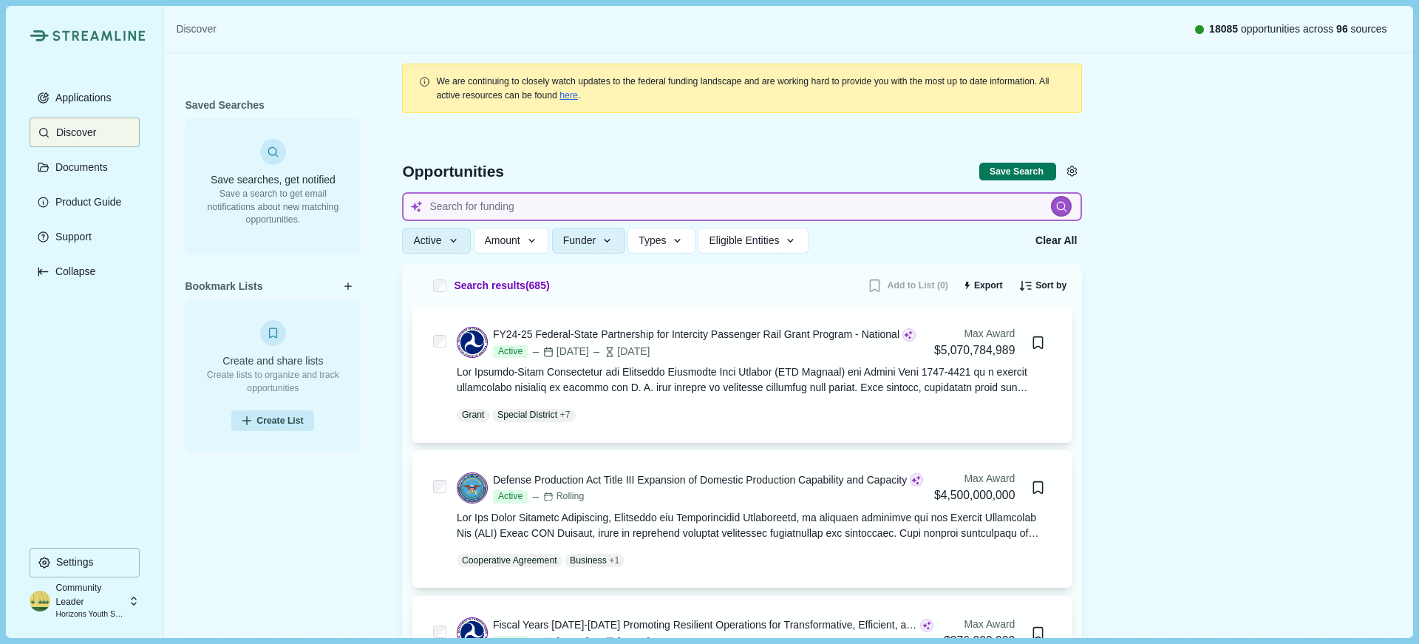
click at [767, 209] on input at bounding box center [742, 206] width 680 height 29
type input "Workforce training"
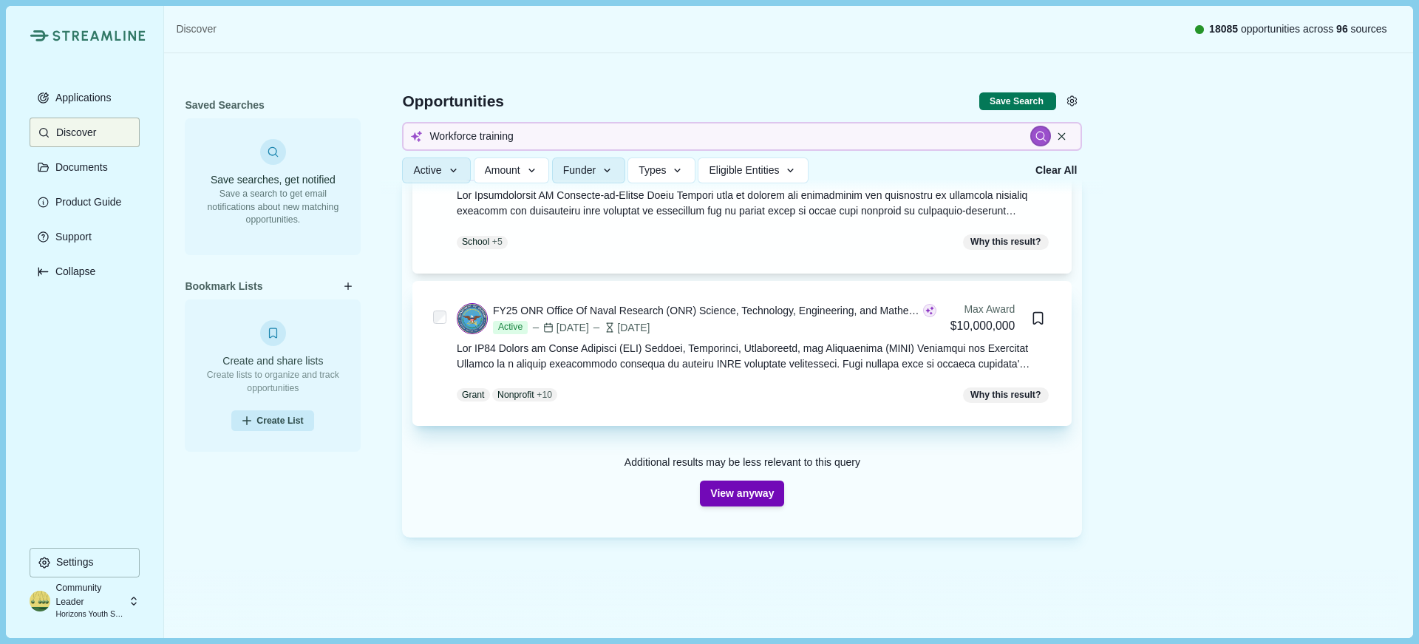
scroll to position [482, 0]
click at [785, 355] on div at bounding box center [754, 355] width 595 height 31
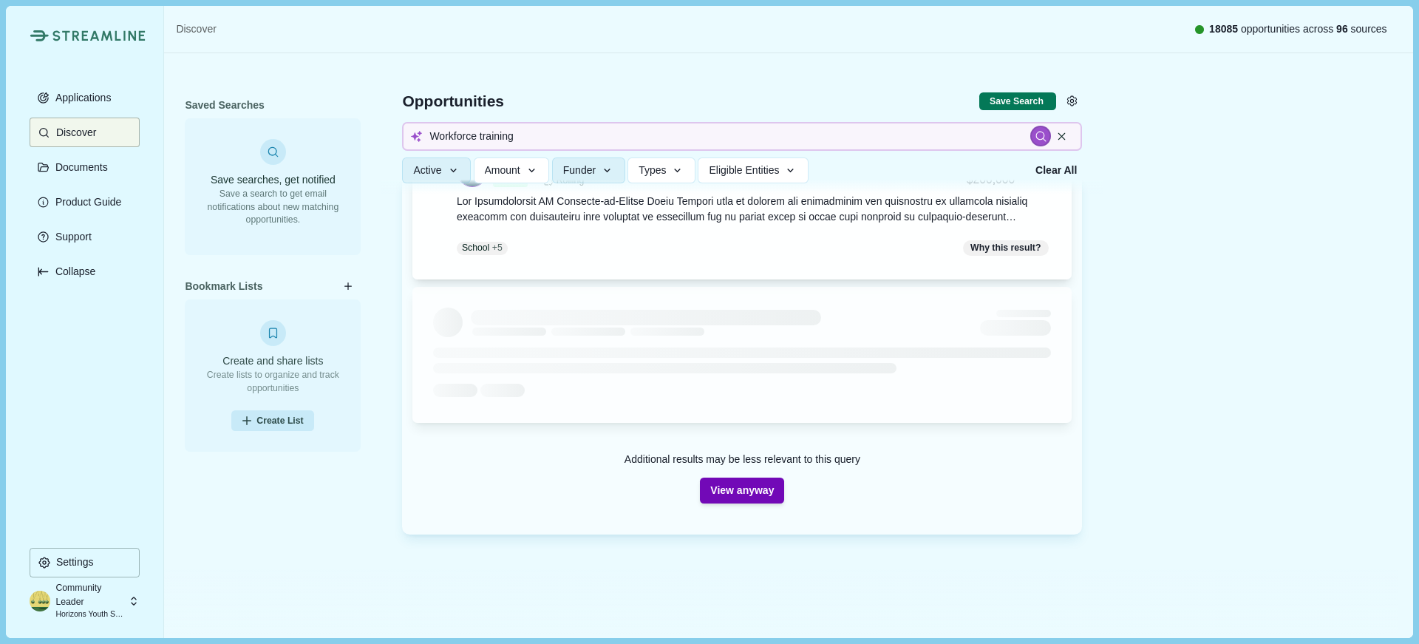
scroll to position [476, 0]
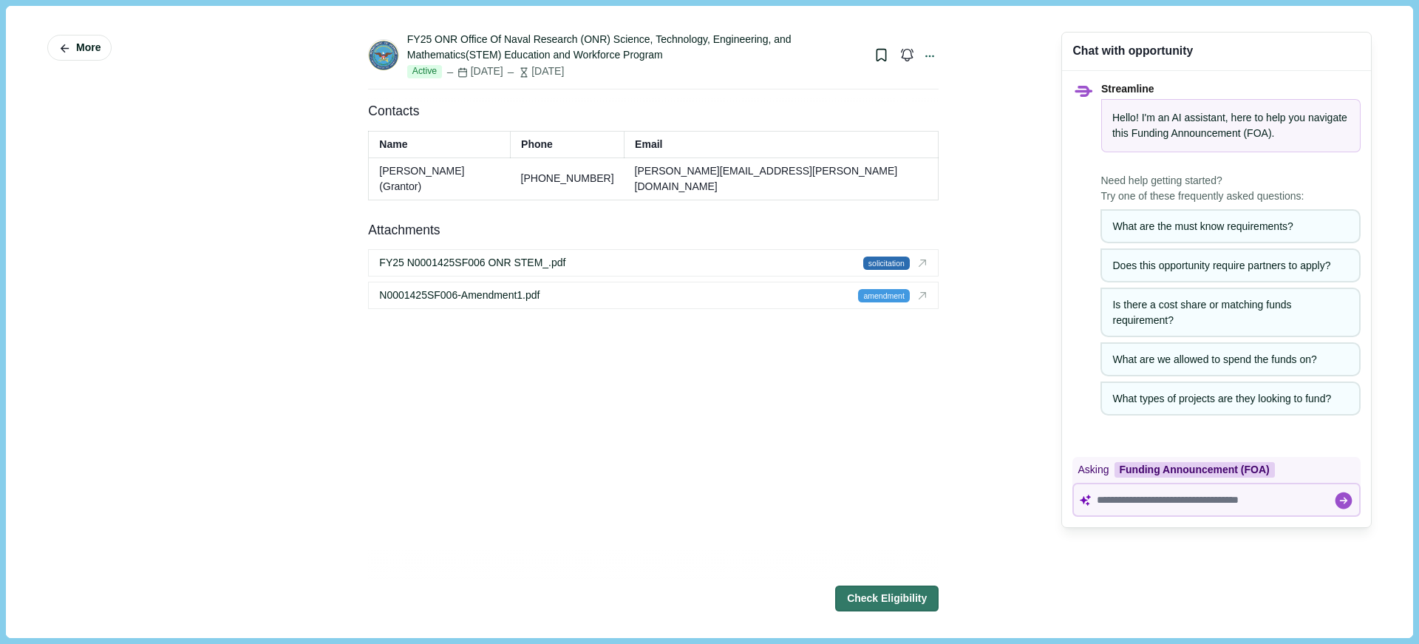
scroll to position [1451, 0]
click at [878, 267] on span "solicitation" at bounding box center [883, 259] width 47 height 13
click at [893, 299] on span "amendment" at bounding box center [881, 292] width 51 height 13
